Goal: Transaction & Acquisition: Purchase product/service

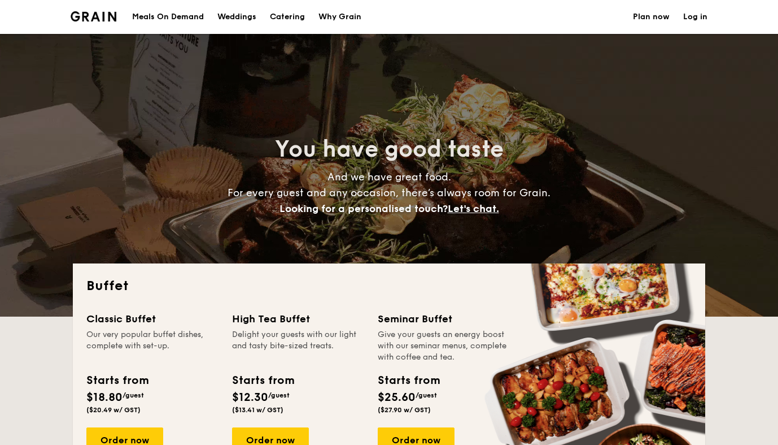
select select
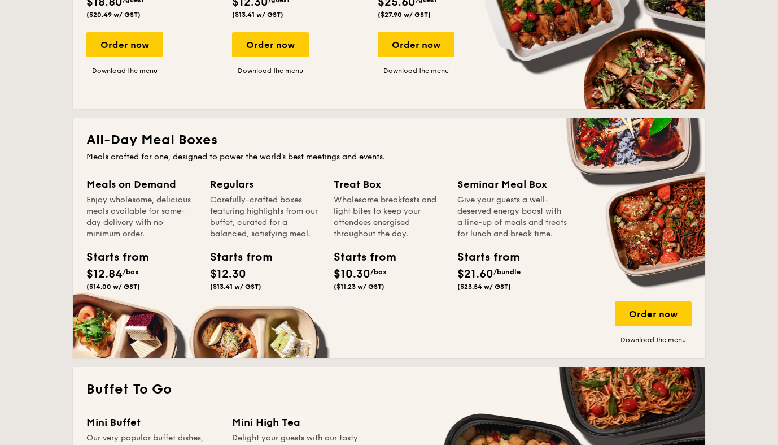
scroll to position [400, 0]
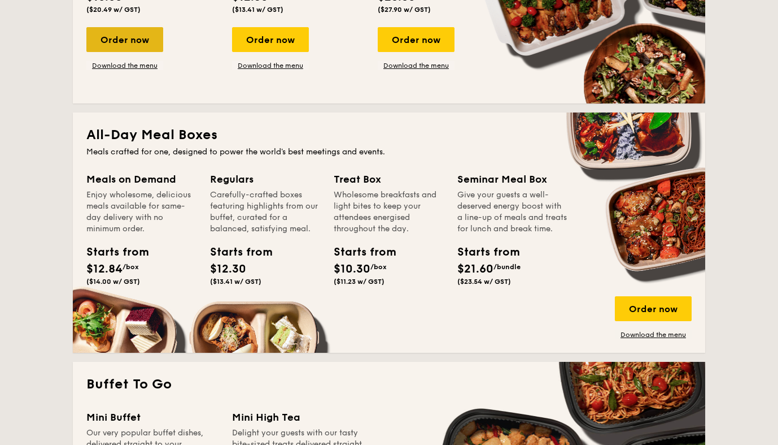
click at [122, 36] on div "Order now" at bounding box center [124, 39] width 77 height 25
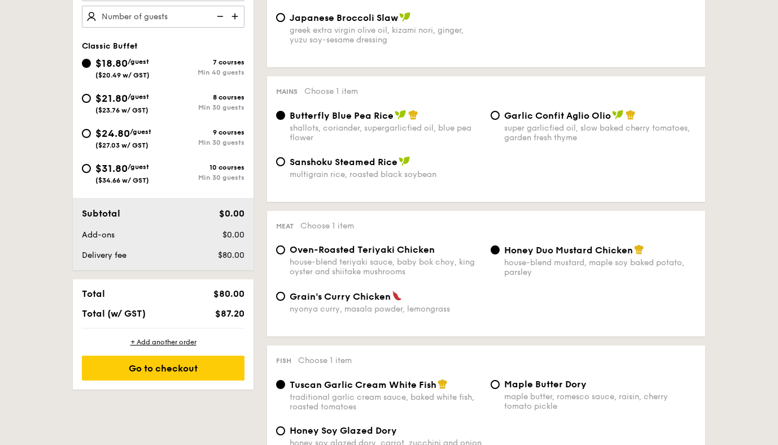
scroll to position [401, 0]
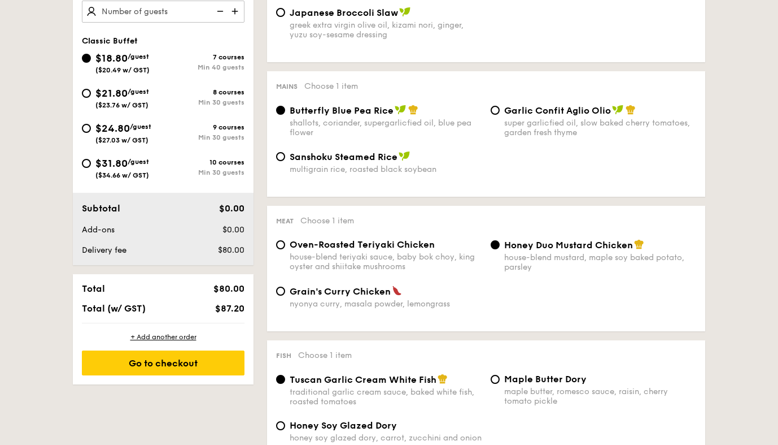
click at [394, 246] on span "Oven-Roasted Teriyaki Chicken" at bounding box center [362, 244] width 145 height 11
click at [285, 246] on input "Oven-Roasted Teriyaki Chicken house-blend teriyaki sauce, baby bok choy, king o…" at bounding box center [280, 244] width 9 height 9
radio input "true"
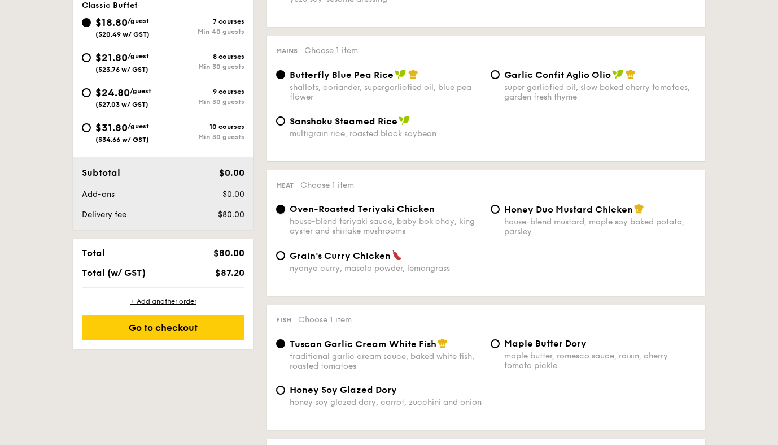
scroll to position [439, 0]
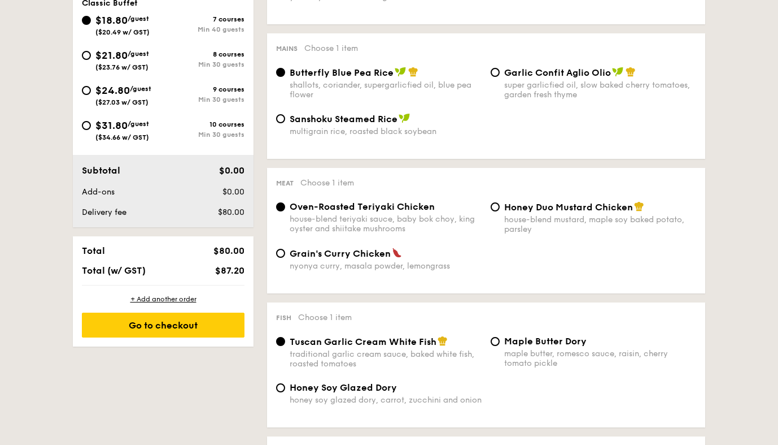
click at [517, 215] on div "house-blend mustard, maple soy baked potato, parsley" at bounding box center [600, 224] width 192 height 19
click at [500, 211] on input "Honey Duo Mustard Chicken house-blend mustard, maple soy baked potato, parsley" at bounding box center [495, 206] width 9 height 9
radio input "true"
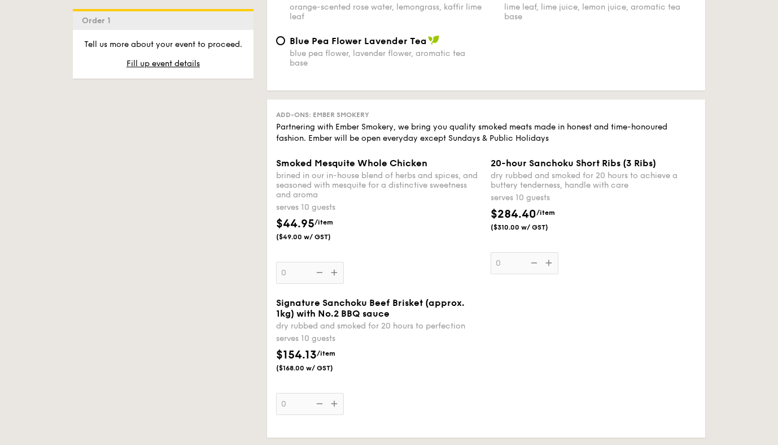
scroll to position [1224, 0]
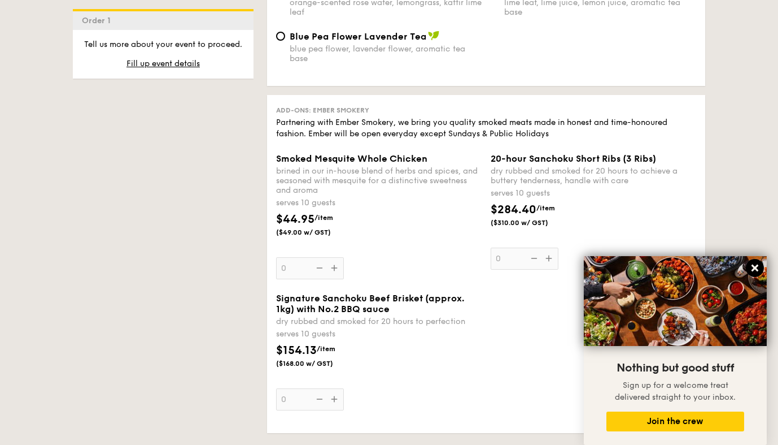
click at [755, 266] on icon at bounding box center [755, 268] width 10 height 10
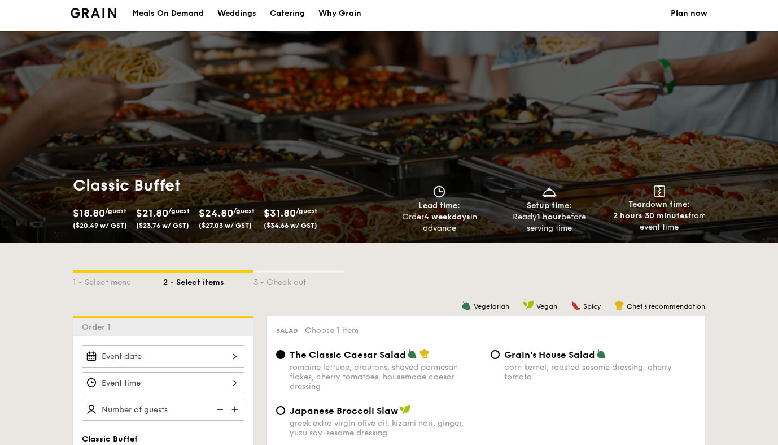
scroll to position [0, 0]
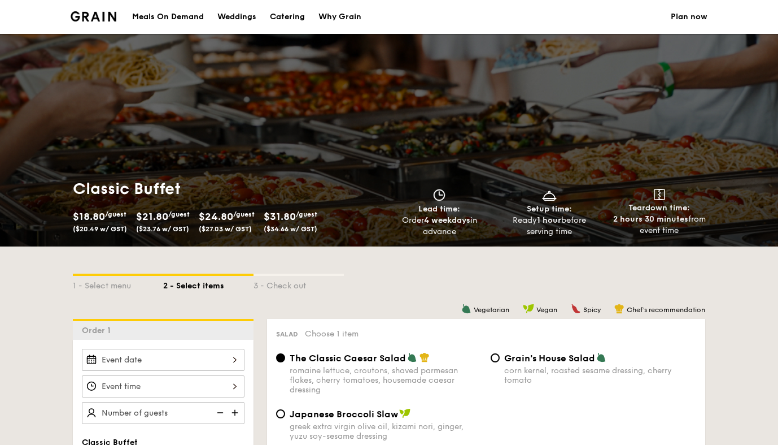
click at [77, 17] on img at bounding box center [94, 16] width 46 height 10
select select
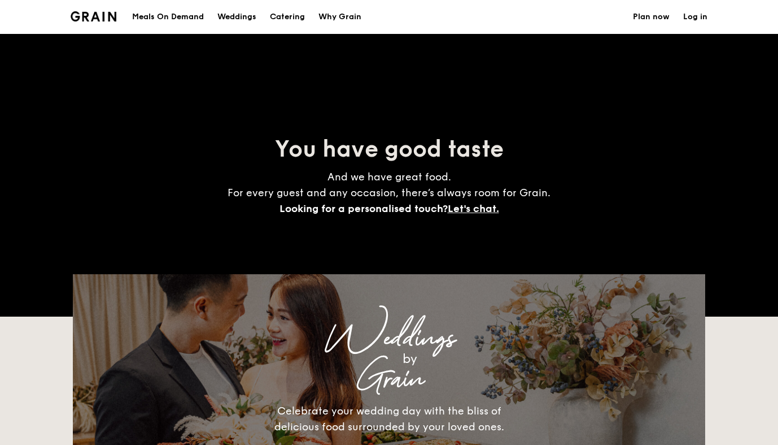
scroll to position [1386, 0]
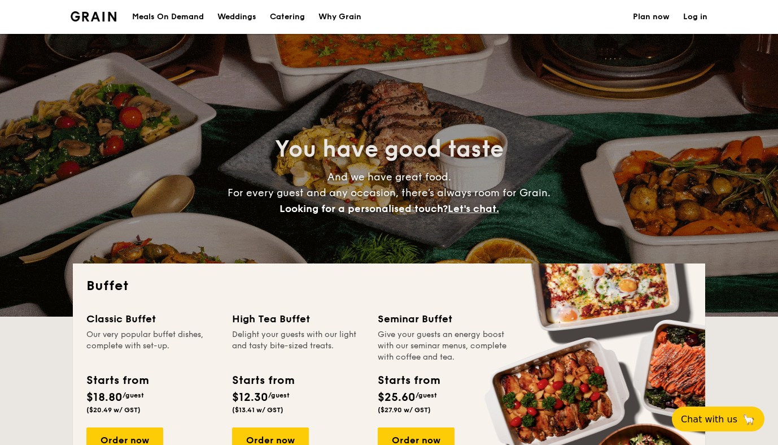
select select
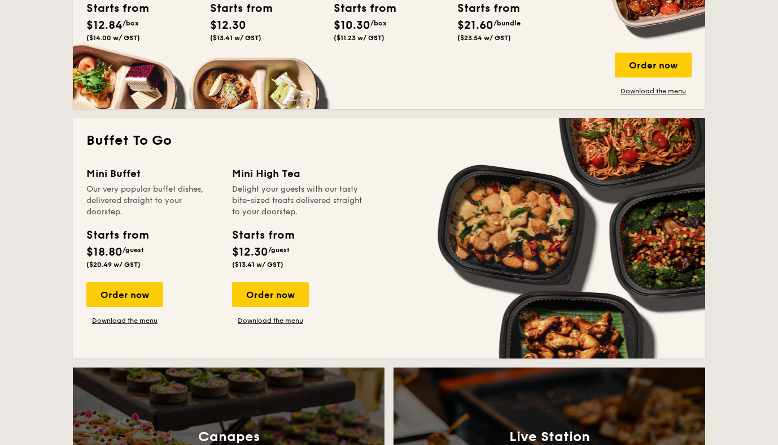
scroll to position [664, 0]
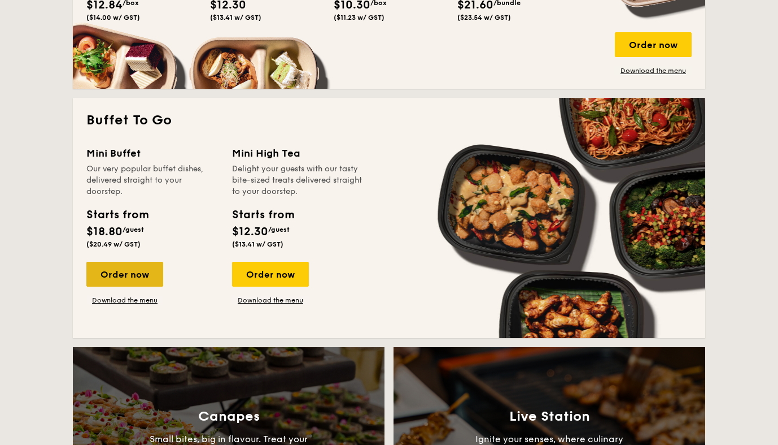
click at [104, 279] on div "Order now" at bounding box center [124, 274] width 77 height 25
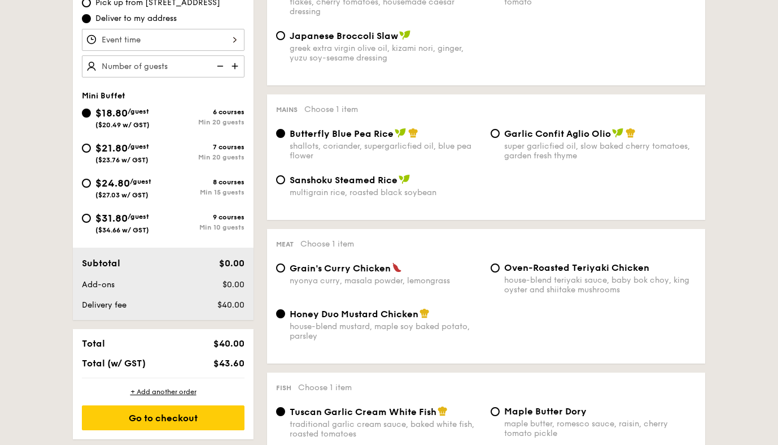
scroll to position [404, 0]
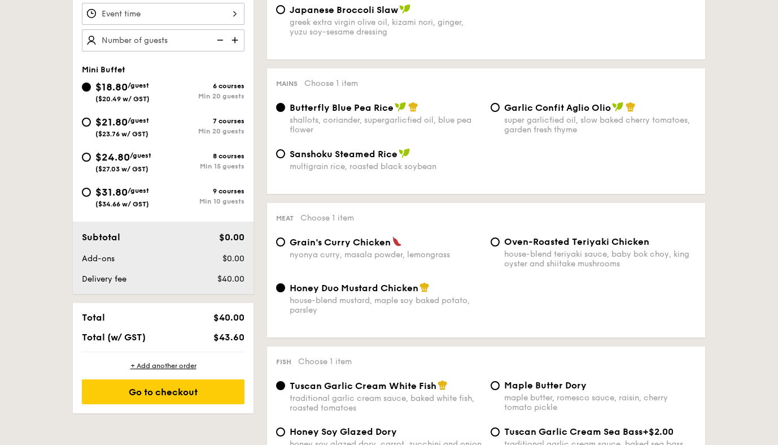
click at [132, 126] on div "$21.80 /guest ($23.76 w/ GST)" at bounding box center [122, 126] width 54 height 24
click at [91, 126] on input "$21.80 /guest ($23.76 w/ GST) 7 courses Min 20 guests" at bounding box center [86, 121] width 9 height 9
radio input "true"
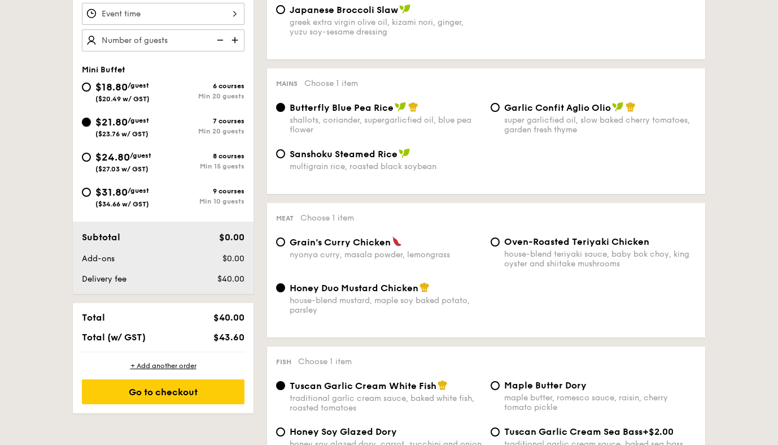
radio input "false"
radio input "true"
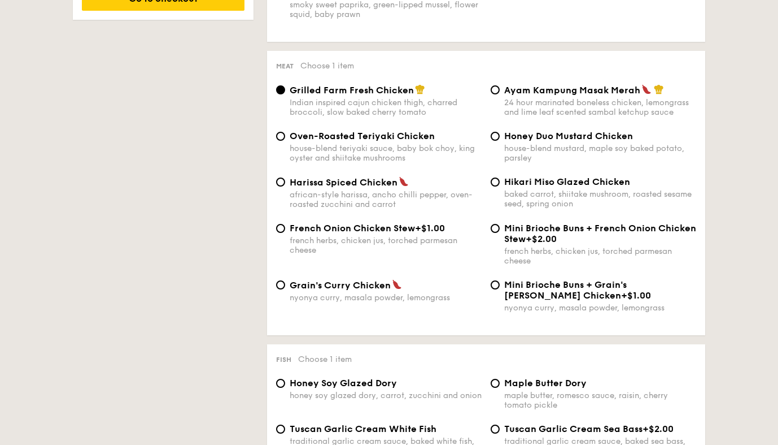
scroll to position [1018, 0]
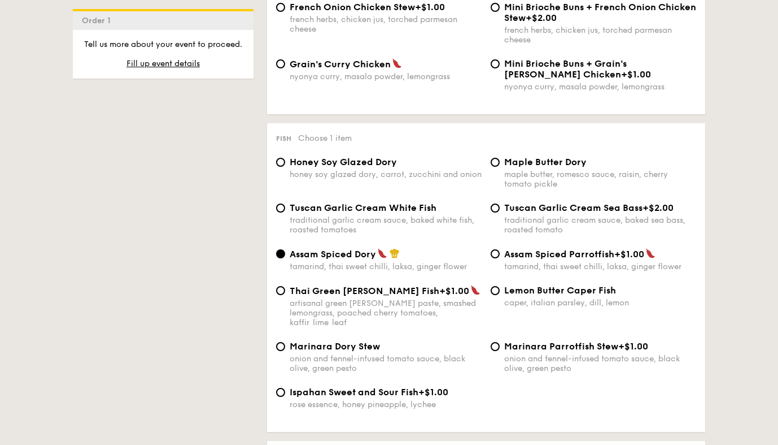
click at [334, 342] on div "Marinara Dory Stew onion and fennel-infused tomato sauce, black olive, green pe…" at bounding box center [386, 357] width 192 height 32
click at [285, 342] on input "Marinara Dory Stew onion and fennel-infused tomato sauce, black olive, green pe…" at bounding box center [280, 346] width 9 height 9
radio input "true"
click at [571, 170] on div "maple butter, romesco sauce, raisin, cherry tomato pickle" at bounding box center [600, 178] width 192 height 19
click at [500, 167] on input "Maple Butter Dory maple butter, romesco sauce, raisin, cherry tomato pickle" at bounding box center [495, 162] width 9 height 9
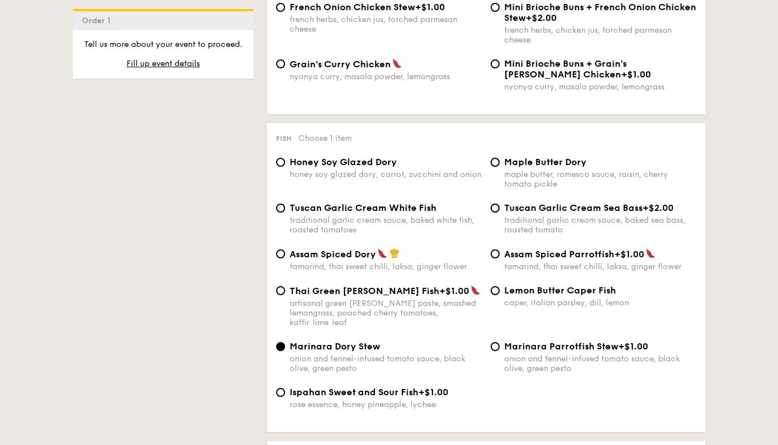
radio input "true"
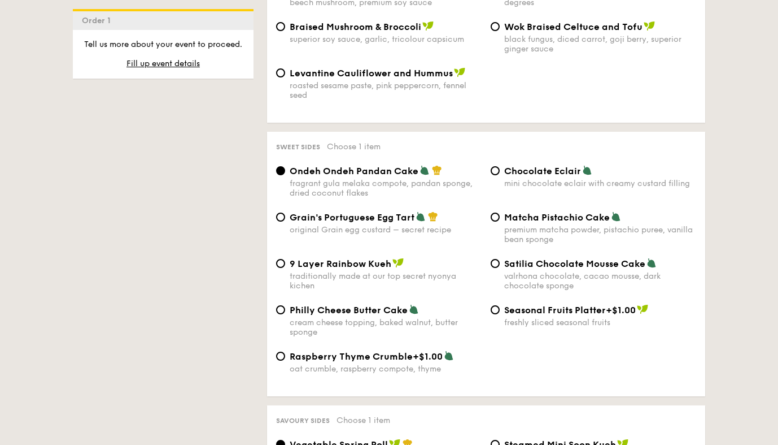
scroll to position [1577, 0]
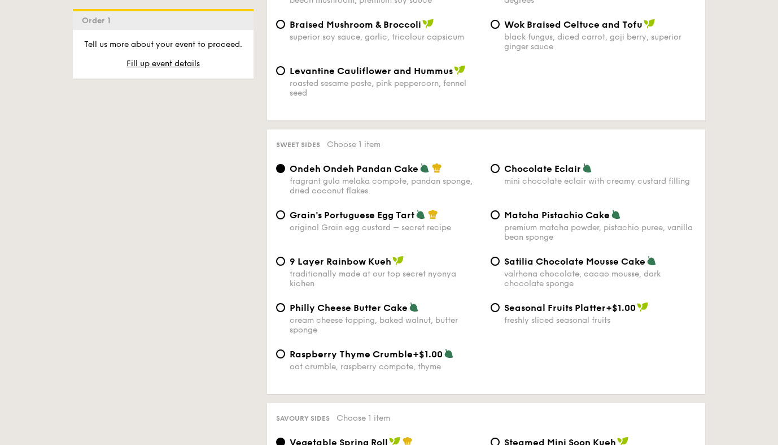
click at [359, 223] on div "original Grain egg custard – secret recipe" at bounding box center [386, 228] width 192 height 10
click at [285, 217] on input "Grain's Portuguese Egg Tart original Grain egg custard – secret recipe" at bounding box center [280, 214] width 9 height 9
radio input "true"
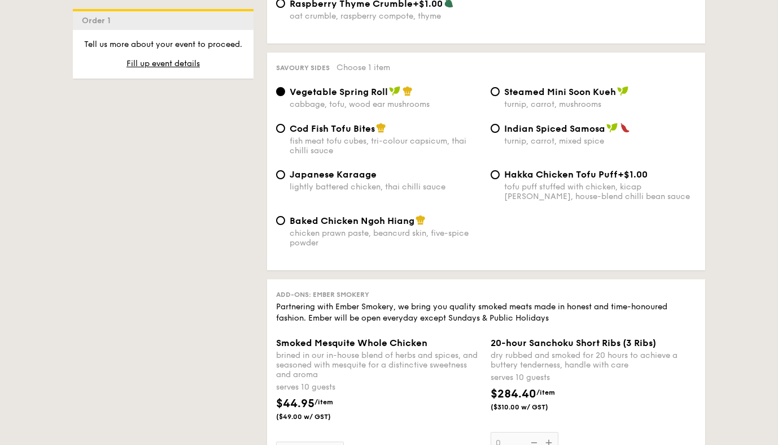
scroll to position [1945, 0]
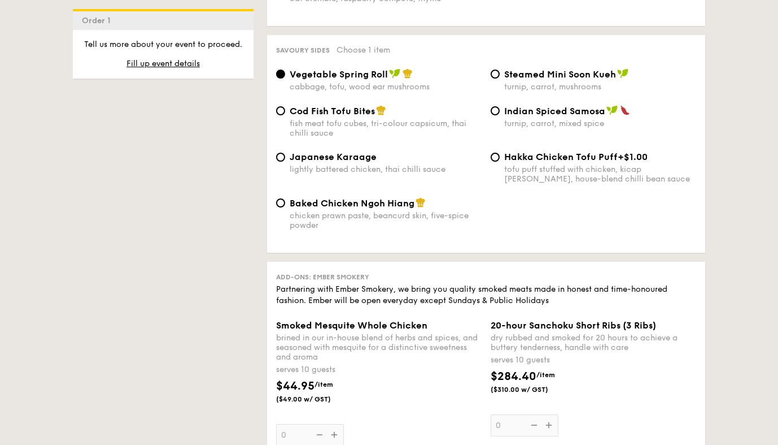
click at [360, 198] on span "Baked Chicken Ngoh Hiang" at bounding box center [352, 203] width 125 height 11
click at [285, 198] on input "Baked Chicken Ngoh Hiang chicken prawn paste, beancurd skin, five-spice powder" at bounding box center [280, 202] width 9 height 9
radio input "true"
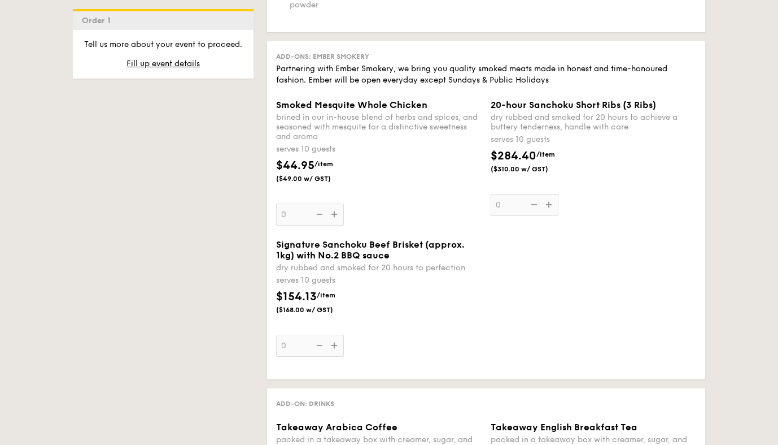
scroll to position [2166, 0]
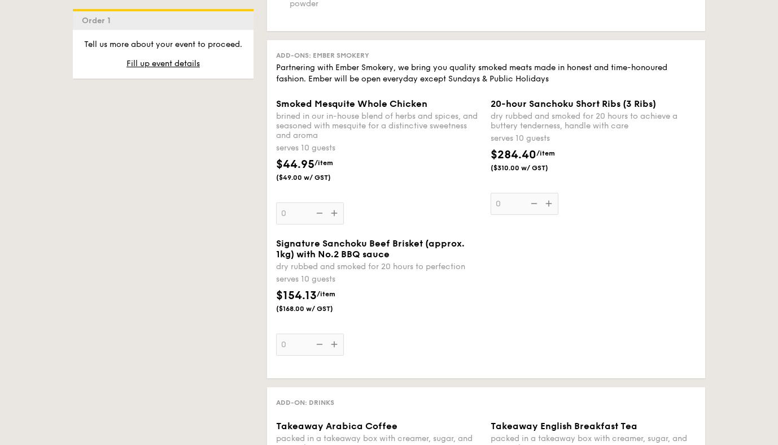
click at [336, 335] on div "Signature Sanchoku Beef Brisket (approx. 1kg) with No.2 BBQ sauce dry rubbed an…" at bounding box center [379, 296] width 206 height 117
click at [336, 335] on input "0" at bounding box center [310, 344] width 68 height 22
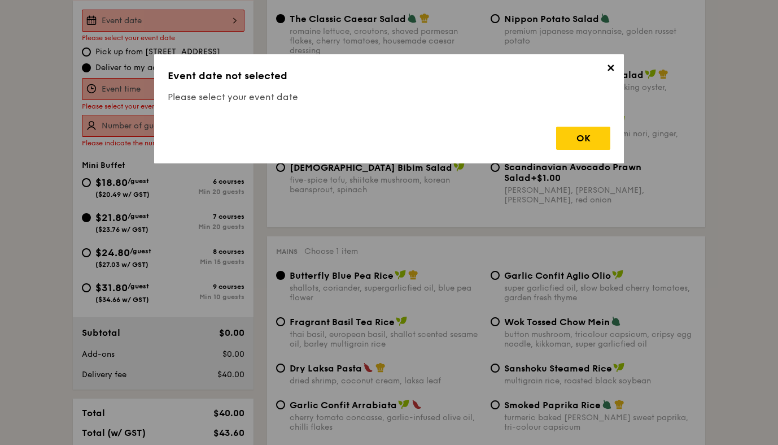
scroll to position [302, 0]
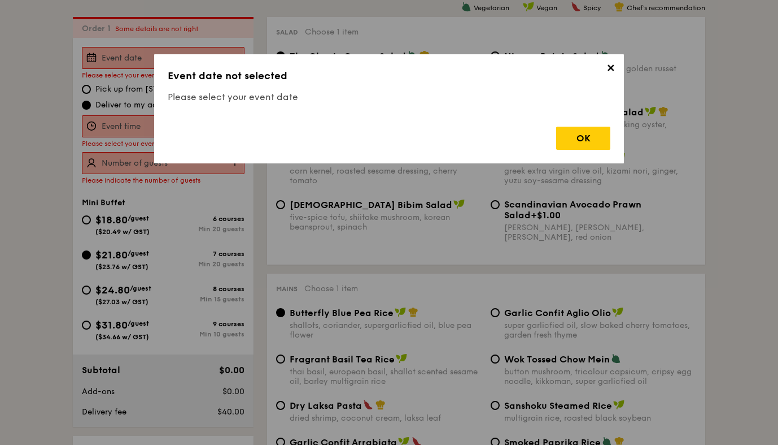
click at [584, 140] on div "OK" at bounding box center [583, 138] width 54 height 23
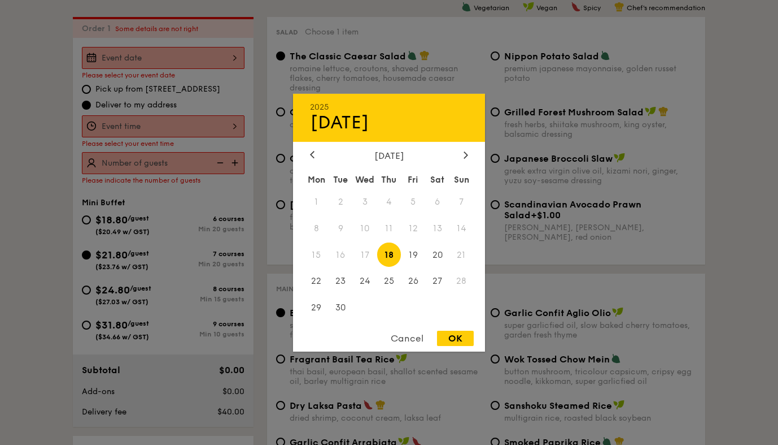
click at [170, 62] on div "2025 Sep 18 September 2025 Mon Tue Wed Thu Fri Sat Sun 1 2 3 4 5 6 7 8 9 10 11 …" at bounding box center [163, 58] width 163 height 22
click at [464, 255] on span "21" at bounding box center [462, 254] width 24 height 24
click at [462, 256] on span "21" at bounding box center [462, 254] width 24 height 24
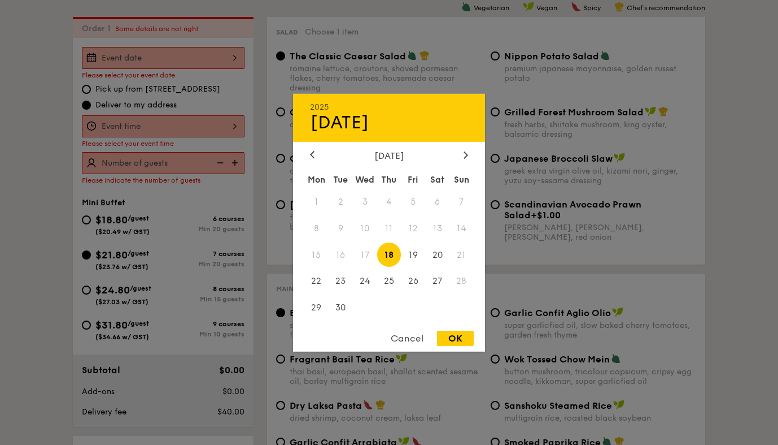
click at [459, 254] on span "21" at bounding box center [462, 254] width 24 height 24
click at [412, 337] on div "Cancel" at bounding box center [407, 337] width 55 height 15
click at [117, 60] on div "2025 Sep 18 September 2025 Mon Tue Wed Thu Fri Sat Sun 1 2 3 4 5 6 7 8 9 10 11 …" at bounding box center [163, 58] width 163 height 22
drag, startPoint x: 31, startPoint y: 133, endPoint x: 24, endPoint y: 85, distance: 48.5
click at [32, 133] on div at bounding box center [389, 222] width 778 height 445
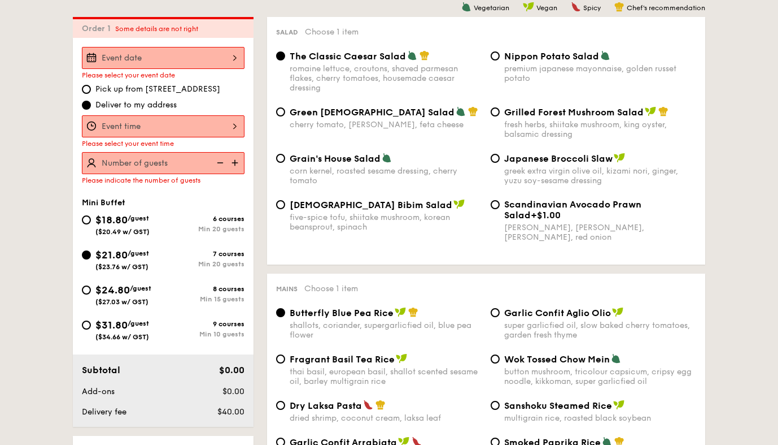
select select
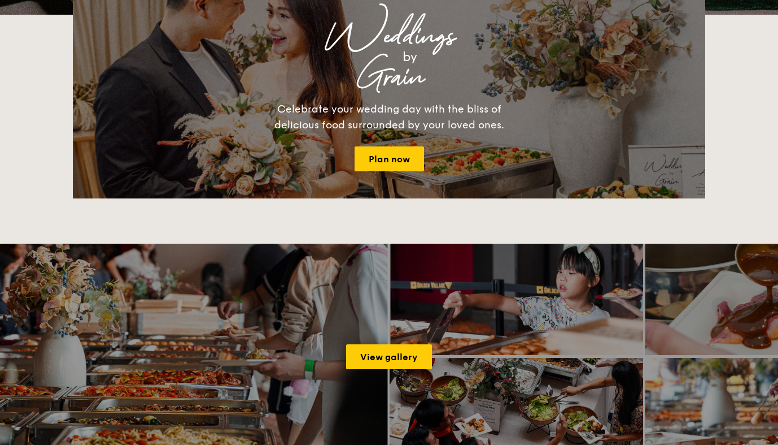
scroll to position [1649, 0]
